Goal: Find specific page/section: Find specific page/section

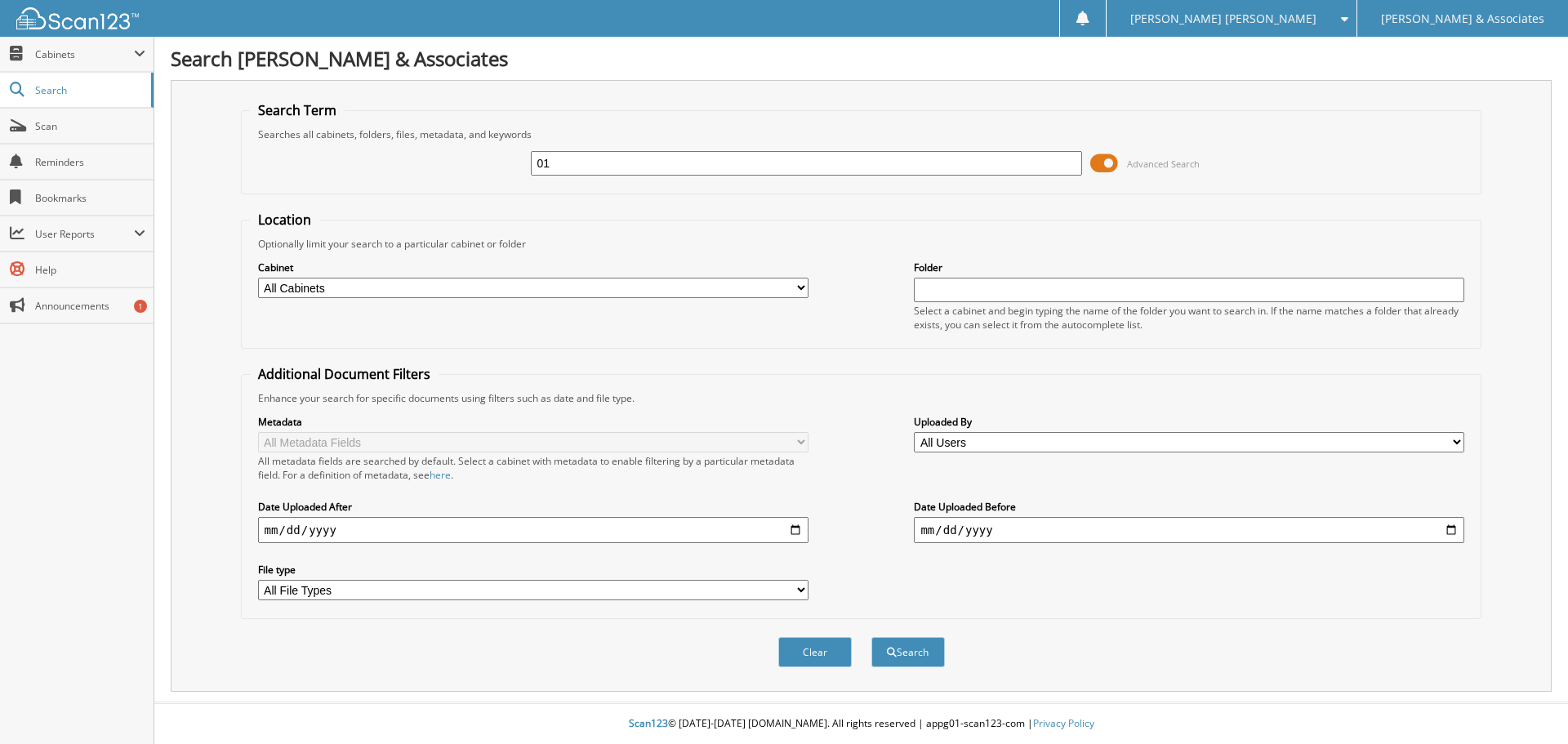
type input "1"
type input "67020174"
click at [871, 637] on button "Search" at bounding box center [907, 652] width 74 height 30
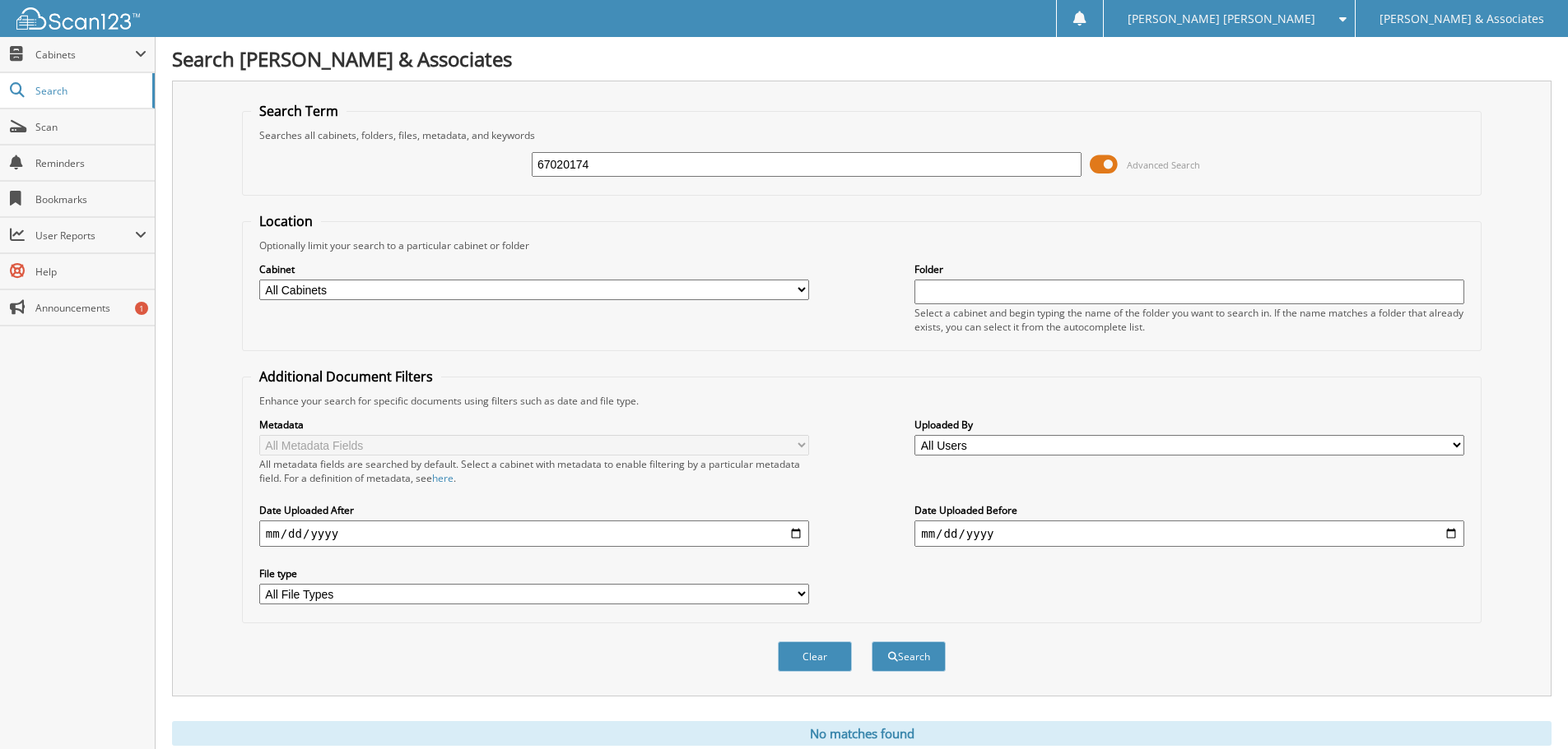
drag, startPoint x: 595, startPoint y: 165, endPoint x: 433, endPoint y: 146, distance: 163.1
click at [433, 146] on div "67020174 Advanced Search" at bounding box center [861, 164] width 1221 height 44
type input "67020174"
click at [872, 641] on button "Search" at bounding box center [908, 656] width 74 height 31
click at [94, 125] on span "Scan" at bounding box center [91, 127] width 112 height 14
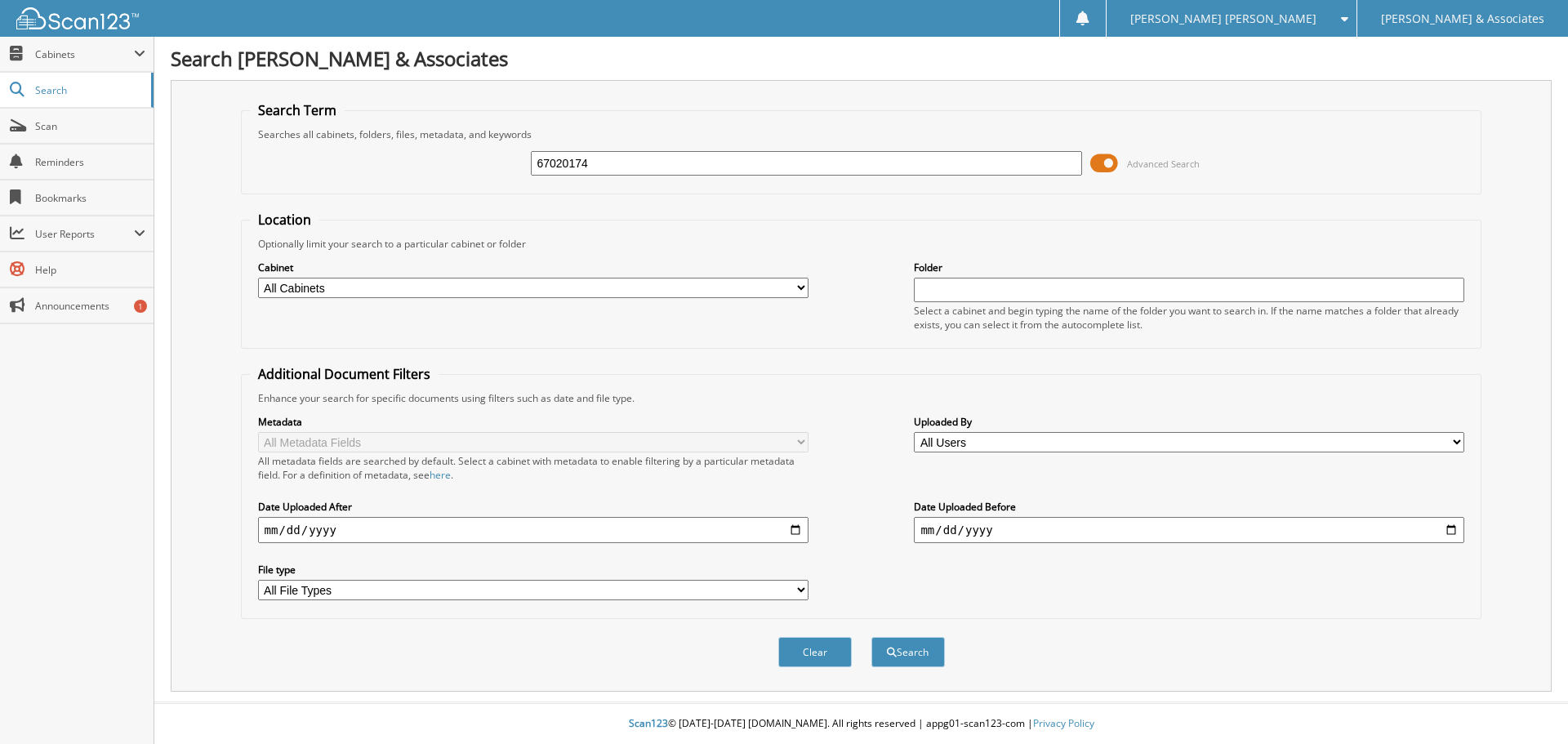
type input "67020174"
click at [871, 637] on button "Search" at bounding box center [907, 652] width 74 height 30
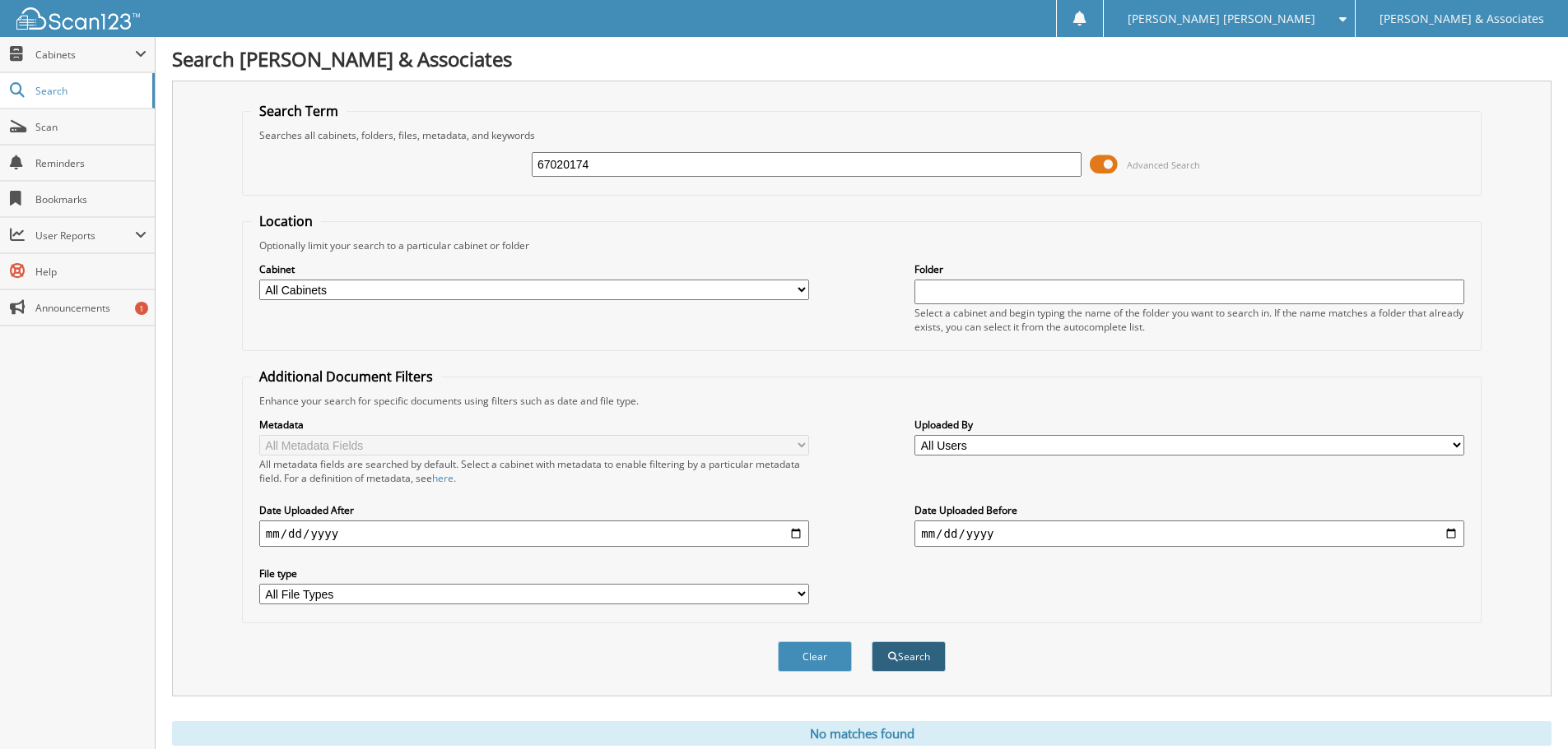
click at [917, 662] on button "Search" at bounding box center [908, 656] width 74 height 31
click at [68, 127] on span "Scan" at bounding box center [91, 127] width 112 height 14
